Goal: Task Accomplishment & Management: Use online tool/utility

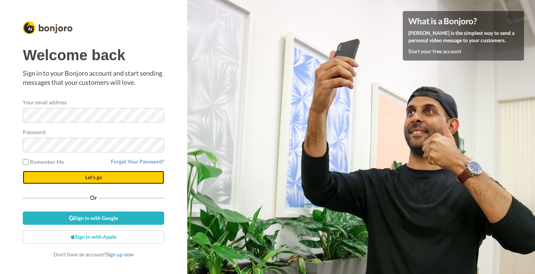
click at [95, 178] on span "Let's go" at bounding box center [93, 177] width 17 height 6
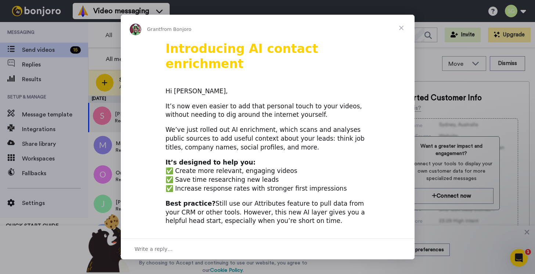
click at [402, 29] on span "Close" at bounding box center [401, 28] width 26 height 26
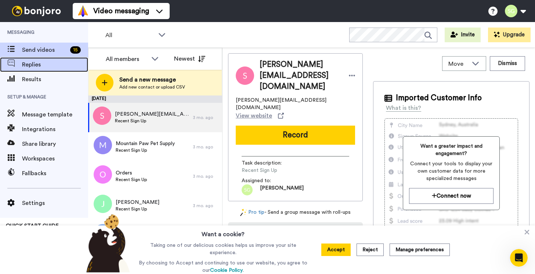
click at [30, 63] on span "Replies" at bounding box center [55, 64] width 66 height 9
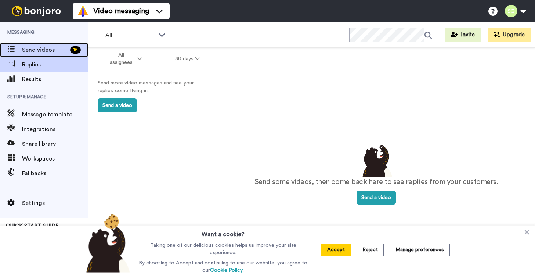
click at [32, 46] on span "Send videos" at bounding box center [44, 50] width 45 height 9
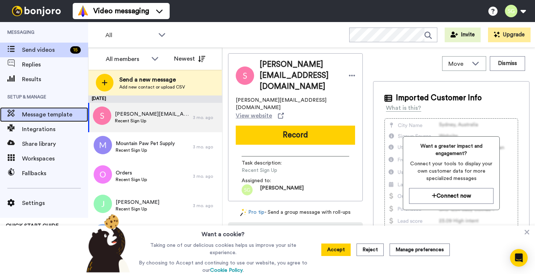
click at [47, 112] on span "Message template" at bounding box center [55, 114] width 66 height 9
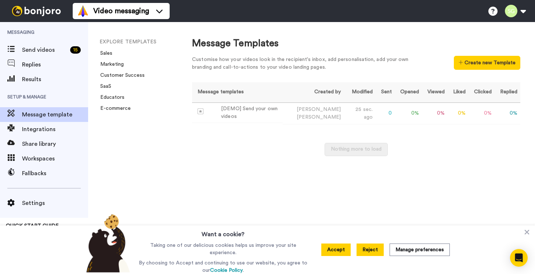
click at [366, 251] on button "Reject" at bounding box center [369, 249] width 27 height 12
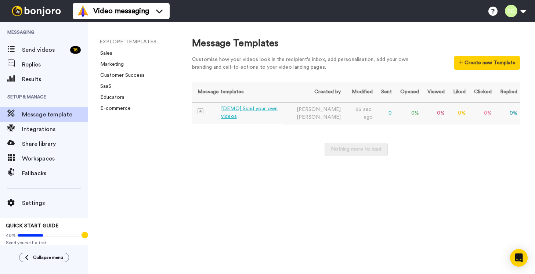
click at [255, 112] on div "[DEMO] Send your own videos" at bounding box center [250, 112] width 59 height 15
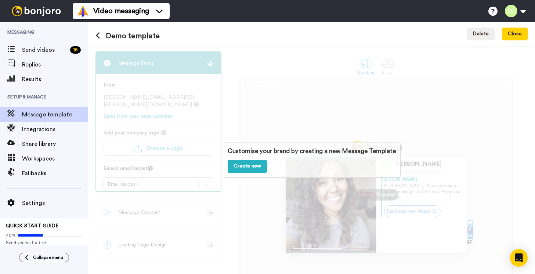
click at [268, 115] on div "Customise your brand by creating a new Message Template Create new" at bounding box center [311, 160] width 447 height 228
click at [245, 167] on link "Create new" at bounding box center [247, 166] width 39 height 13
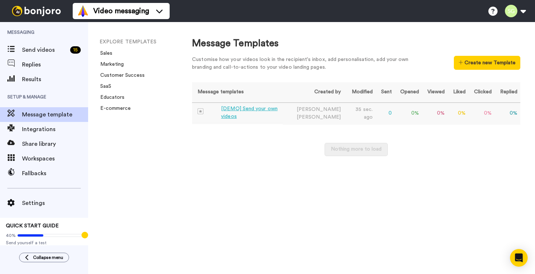
click at [267, 114] on div "[DEMO] Send your own videos" at bounding box center [250, 112] width 59 height 15
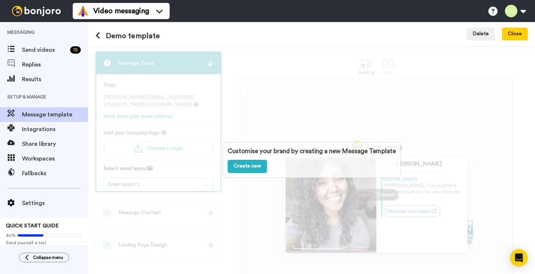
click at [497, 160] on div "Customise your brand by creating a new Message Template Create new" at bounding box center [311, 160] width 447 height 228
click at [372, 192] on div "Customise your brand by creating a new Message Template Create new" at bounding box center [311, 160] width 447 height 228
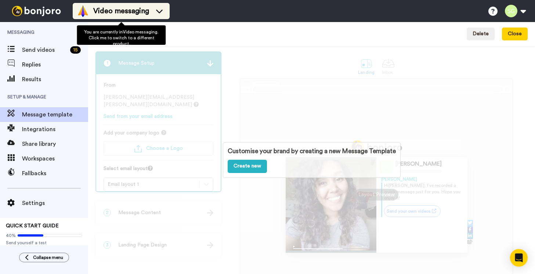
click at [111, 11] on span "Video messaging" at bounding box center [121, 11] width 56 height 10
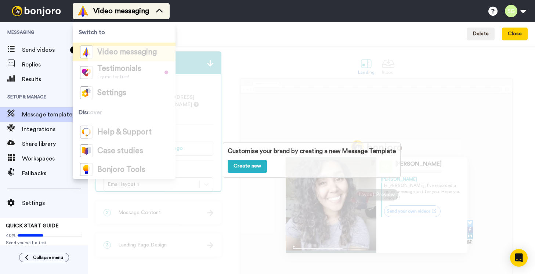
click at [111, 11] on span "Video messaging" at bounding box center [121, 11] width 56 height 10
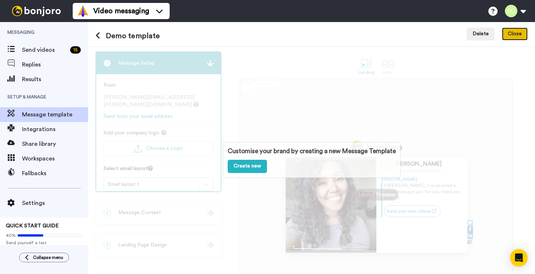
click at [512, 37] on button "Close" at bounding box center [515, 34] width 26 height 13
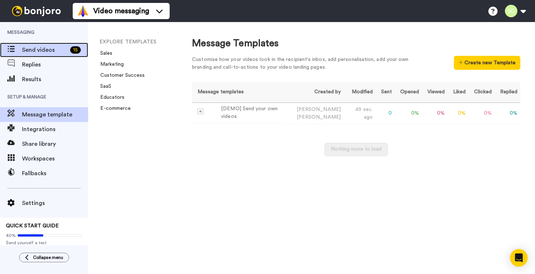
click at [31, 50] on span "Send videos" at bounding box center [44, 50] width 45 height 9
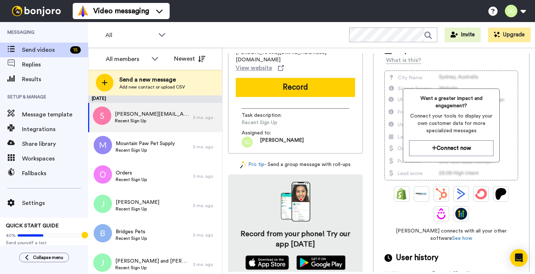
scroll to position [65, 0]
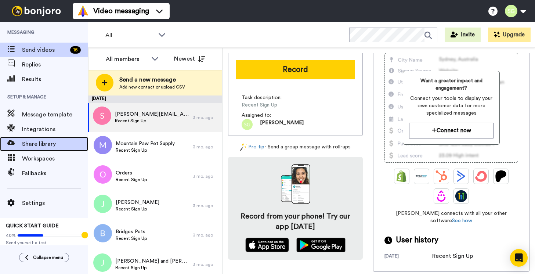
click at [44, 145] on span "Share library" at bounding box center [55, 143] width 66 height 9
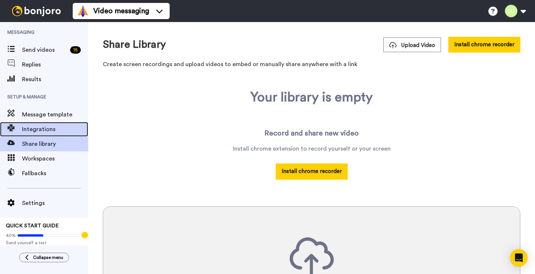
click at [32, 128] on span "Integrations" at bounding box center [55, 129] width 66 height 9
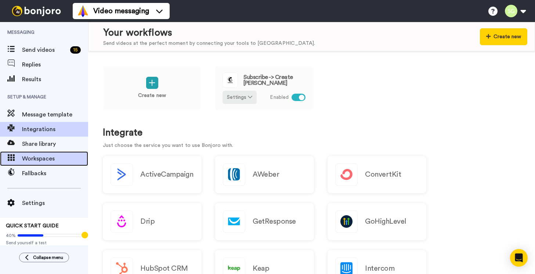
click at [36, 160] on span "Workspaces" at bounding box center [55, 158] width 66 height 9
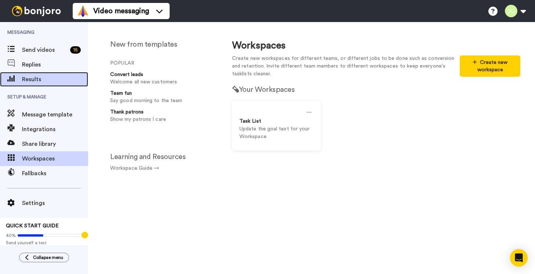
click at [35, 81] on span "Results" at bounding box center [55, 79] width 66 height 9
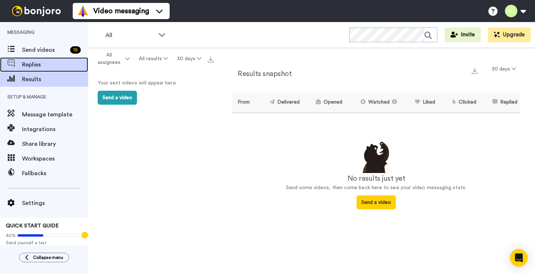
click at [30, 65] on span "Replies" at bounding box center [55, 64] width 66 height 9
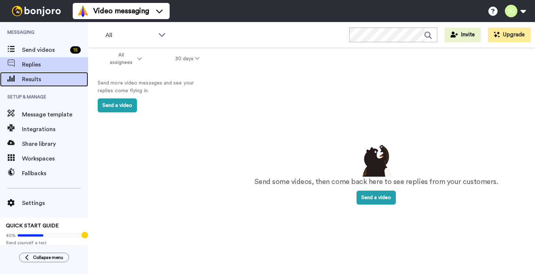
click at [28, 84] on div "Results" at bounding box center [44, 79] width 88 height 15
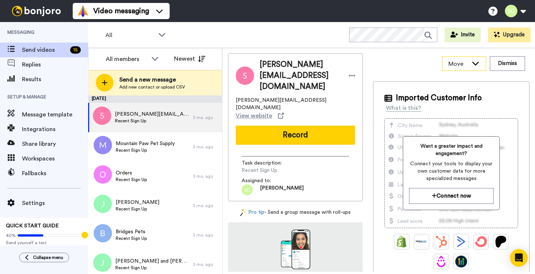
click at [479, 62] on icon at bounding box center [475, 62] width 9 height 7
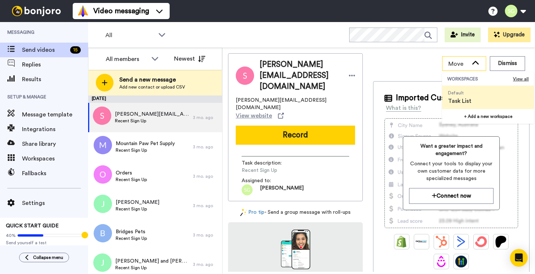
click at [479, 62] on icon at bounding box center [475, 62] width 9 height 7
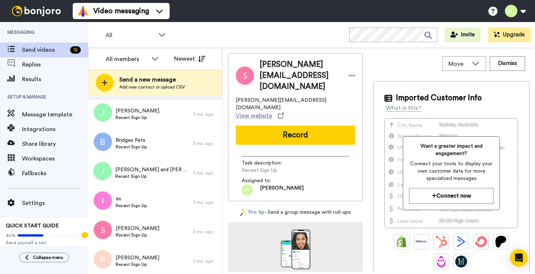
scroll to position [92, 0]
click at [28, 116] on span "Message template" at bounding box center [55, 114] width 66 height 9
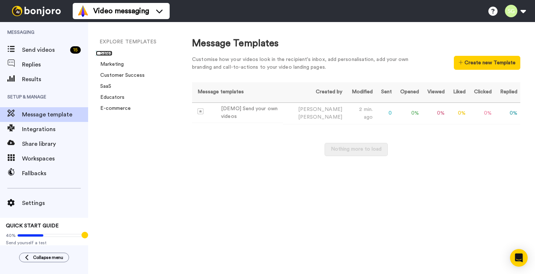
click at [109, 54] on link "Sales" at bounding box center [104, 53] width 17 height 5
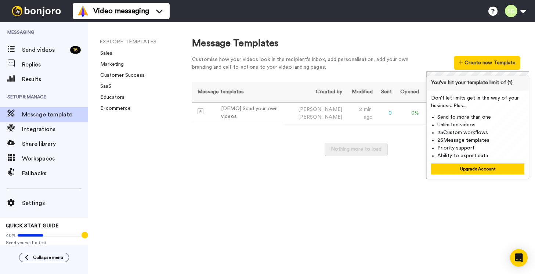
click at [282, 144] on div "Nothing more to load" at bounding box center [356, 153] width 328 height 21
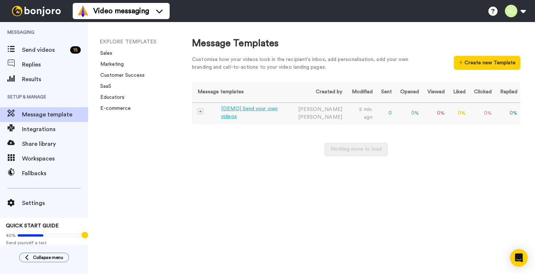
click at [269, 115] on div "[DEMO] Send your own videos" at bounding box center [250, 112] width 59 height 15
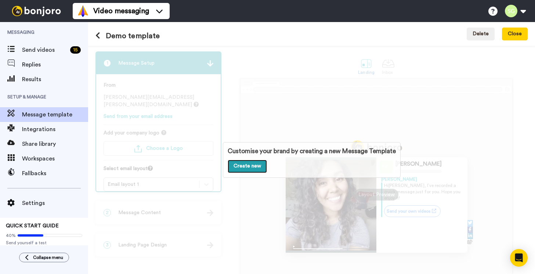
click at [253, 166] on link "Create new" at bounding box center [247, 166] width 39 height 13
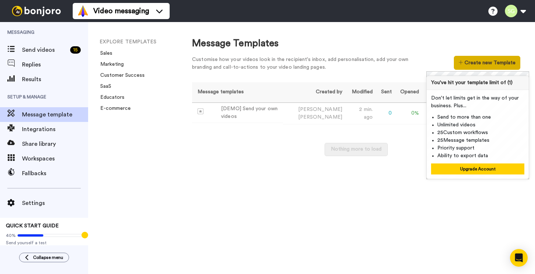
click at [484, 65] on button "Create new Template" at bounding box center [487, 63] width 66 height 14
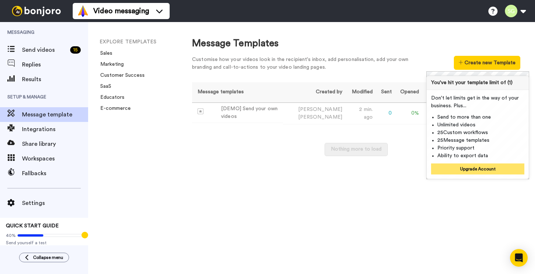
click at [474, 170] on button "Upgrade Account" at bounding box center [477, 168] width 93 height 11
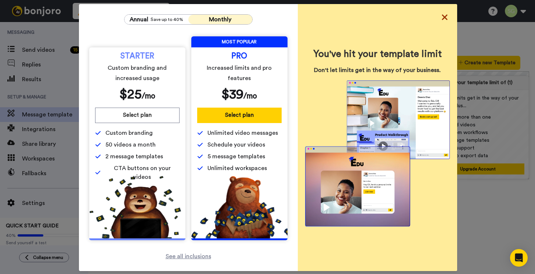
click at [443, 18] on icon at bounding box center [445, 17] width 6 height 6
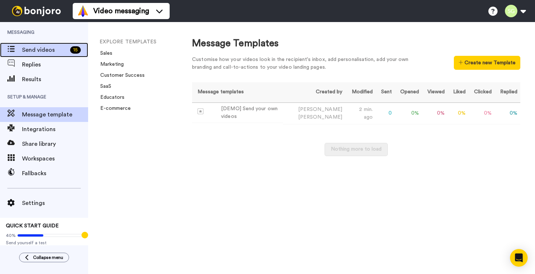
click at [36, 51] on span "Send videos" at bounding box center [44, 50] width 45 height 9
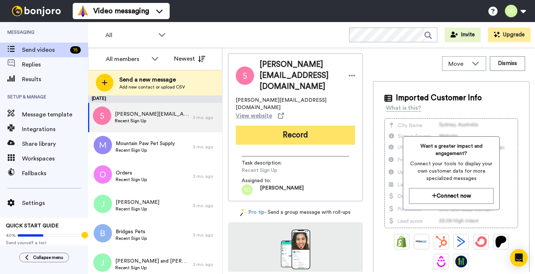
click at [285, 126] on button "Record" at bounding box center [295, 135] width 119 height 19
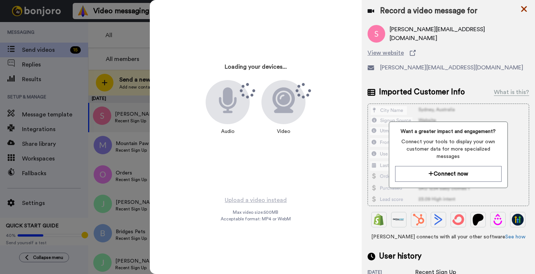
click at [522, 9] on icon at bounding box center [523, 8] width 7 height 9
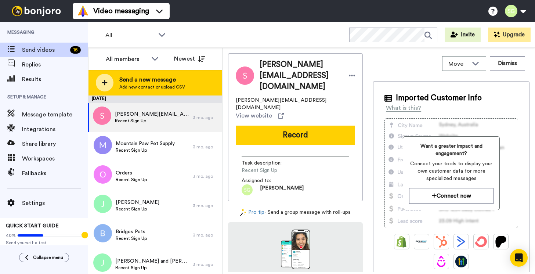
click at [127, 75] on div "Send a new message Add new contact or upload CSV" at bounding box center [154, 83] width 133 height 26
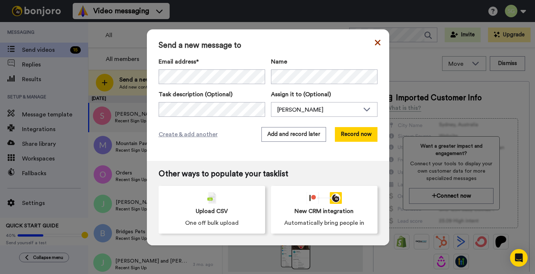
click at [379, 45] on icon at bounding box center [378, 42] width 6 height 9
